Goal: Check status: Check status

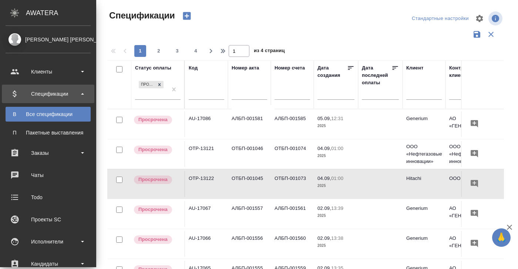
scroll to position [39, 0]
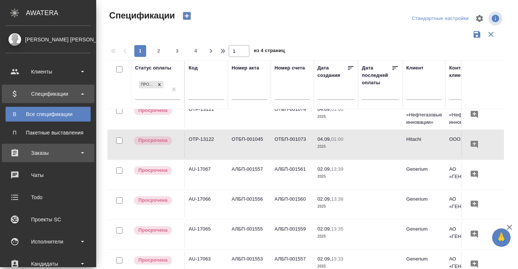
click at [36, 154] on div "Заказы" at bounding box center [48, 153] width 85 height 11
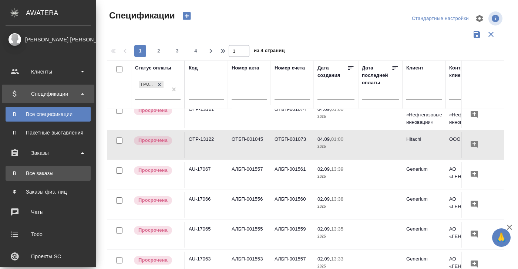
click at [37, 171] on div "Все заказы" at bounding box center [48, 173] width 78 height 7
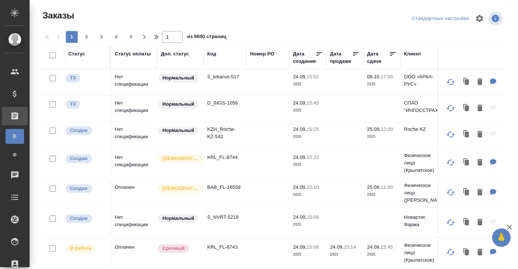
click at [213, 53] on div "Код" at bounding box center [211, 53] width 9 height 7
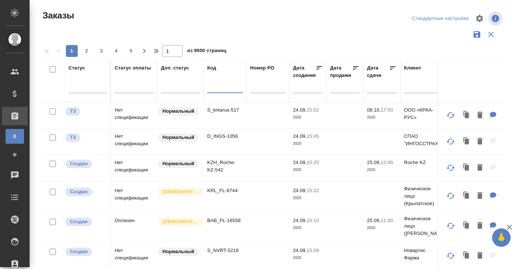
click at [212, 89] on input "text" at bounding box center [225, 88] width 36 height 9
paste input "S_XM-12"
type input "S_XM-12"
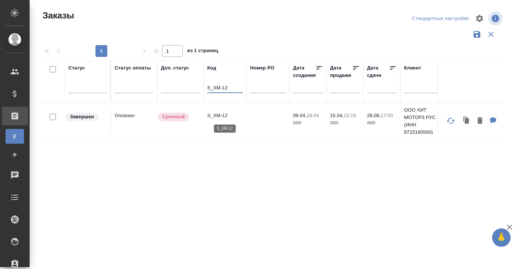
click at [218, 116] on p "S_XM-12" at bounding box center [225, 115] width 36 height 7
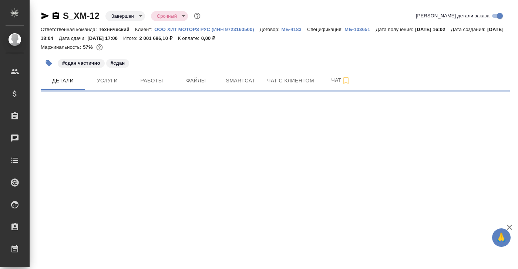
select select "RU"
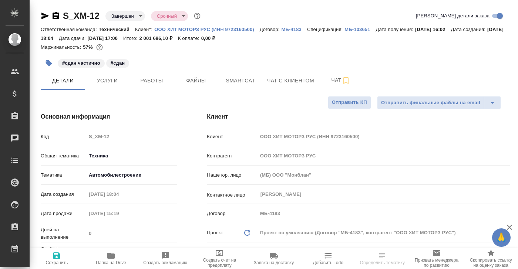
type textarea "x"
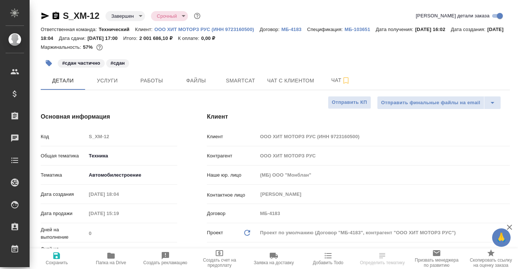
type textarea "x"
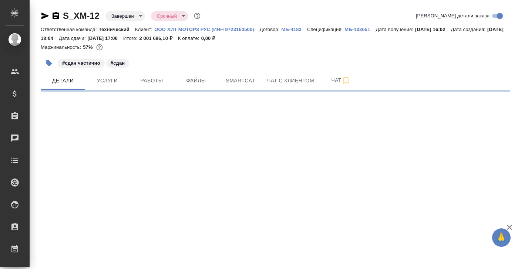
select select "RU"
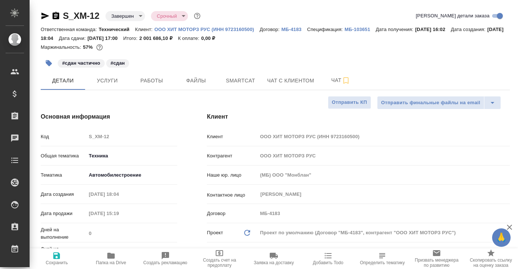
type textarea "x"
